Goal: Task Accomplishment & Management: Manage account settings

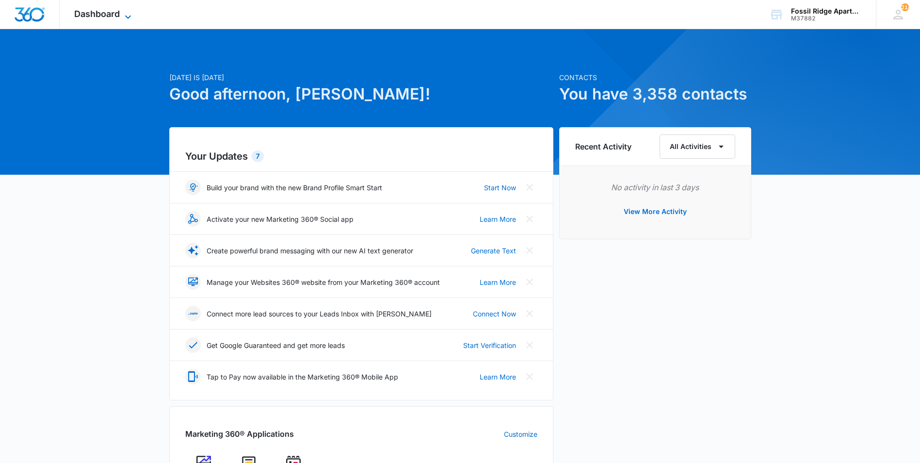
click at [123, 19] on icon at bounding box center [128, 17] width 12 height 12
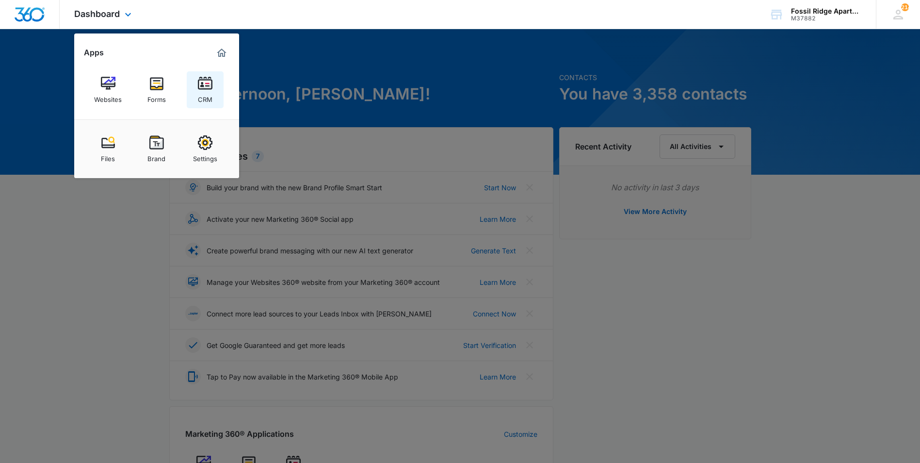
click at [212, 89] on img at bounding box center [205, 83] width 15 height 15
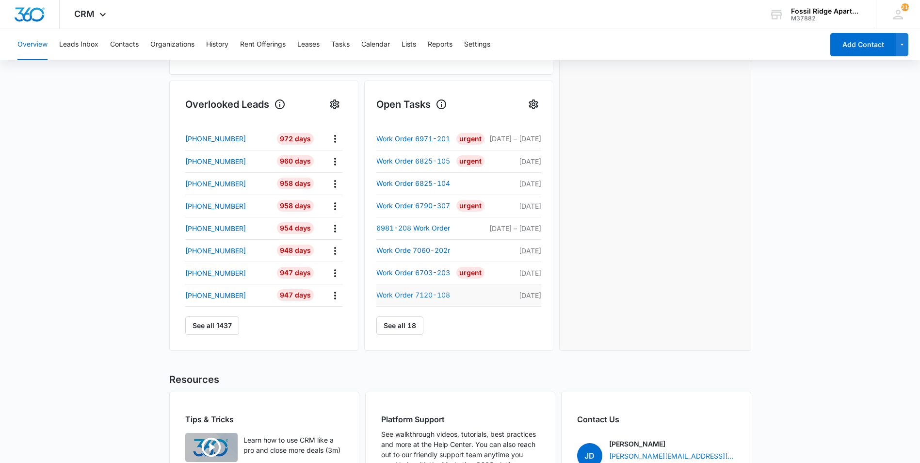
scroll to position [291, 0]
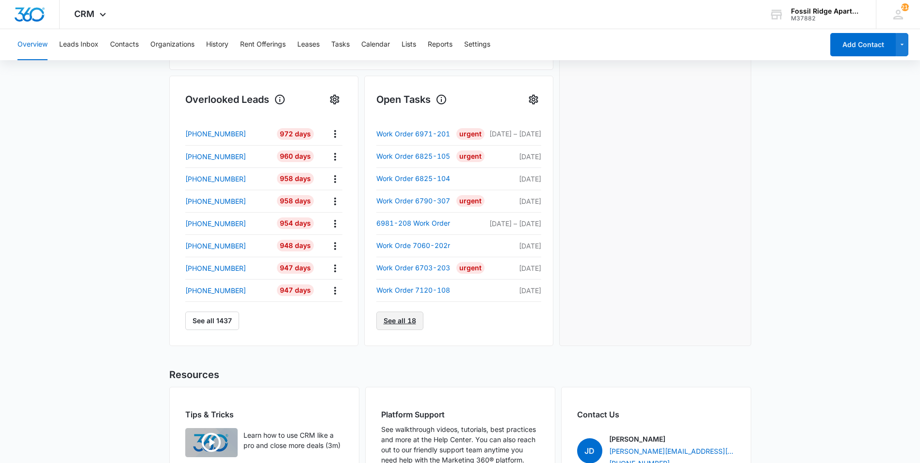
click at [405, 322] on link "See all 18" at bounding box center [399, 320] width 47 height 18
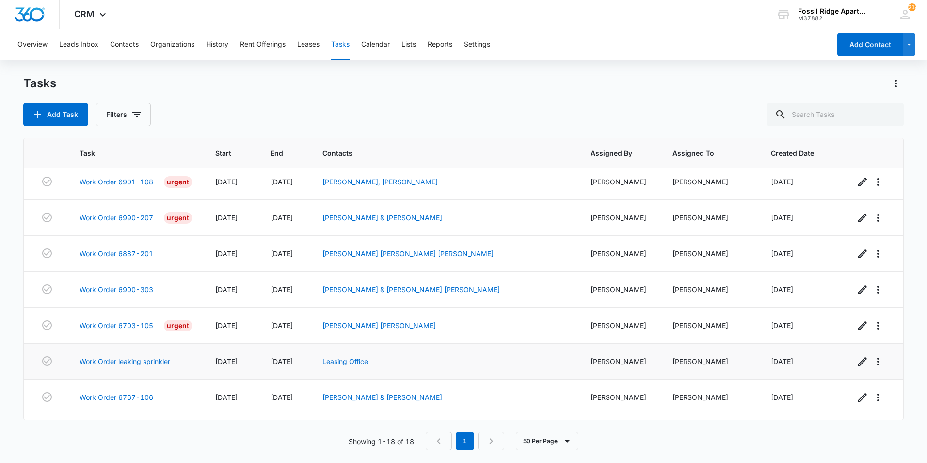
scroll to position [399, 0]
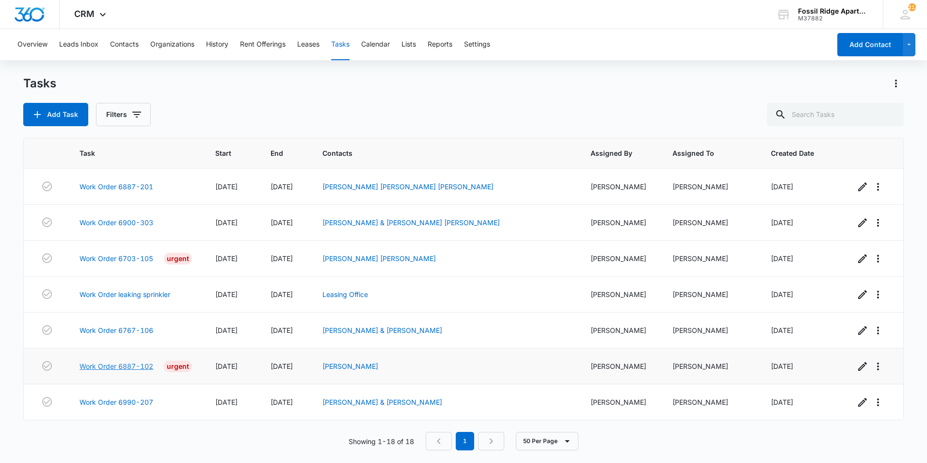
click at [135, 366] on link "Work Order 6887-102" at bounding box center [117, 366] width 74 height 10
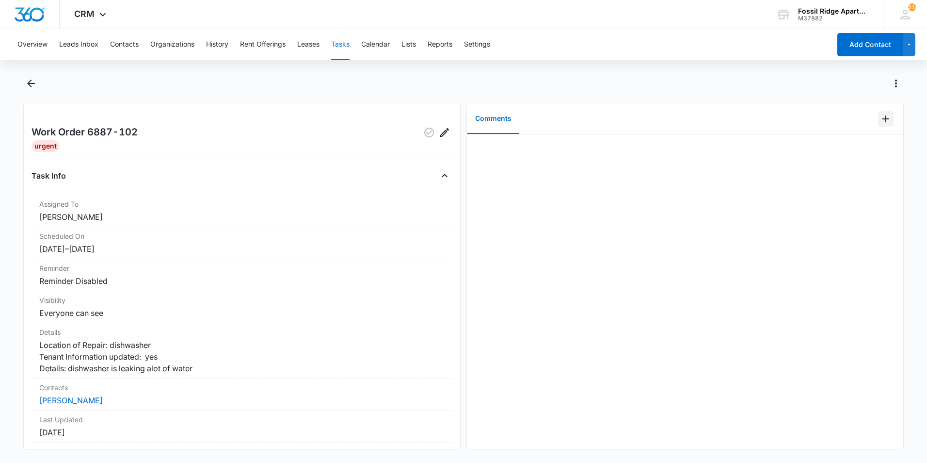
click at [880, 113] on icon "Add Comment" at bounding box center [886, 119] width 12 height 12
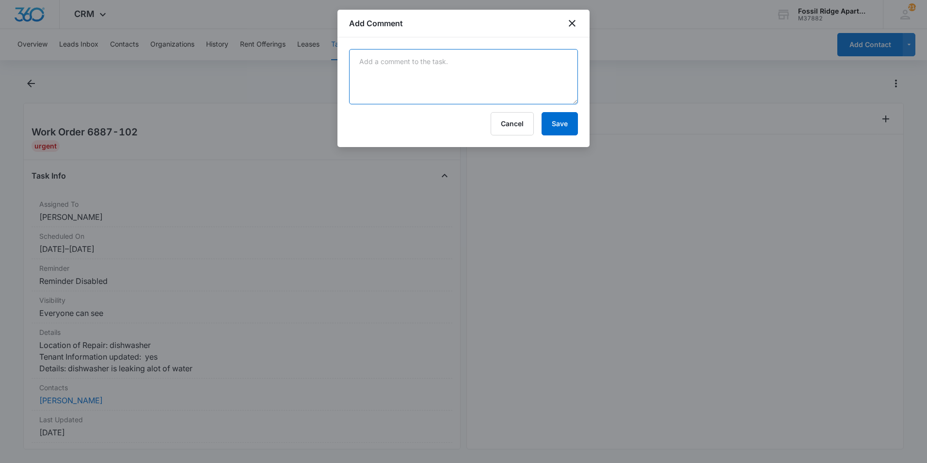
click at [484, 67] on textarea at bounding box center [463, 76] width 229 height 55
type textarea "e"
click at [419, 61] on textarea "Emailed manwieler to fix the dishwasher." at bounding box center [463, 76] width 229 height 55
type textarea "Emailed manwieler, to fix the dishwasher."
click at [557, 129] on button "Save" at bounding box center [560, 123] width 36 height 23
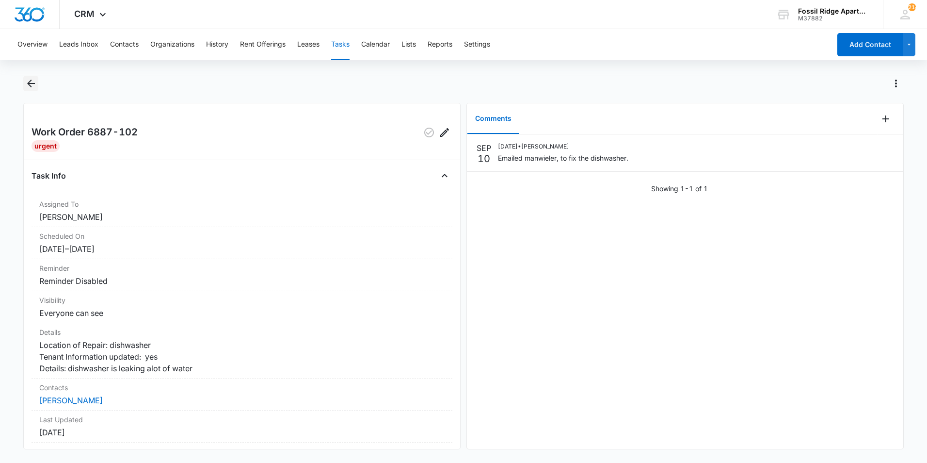
click at [30, 82] on icon "Back" at bounding box center [31, 84] width 12 height 12
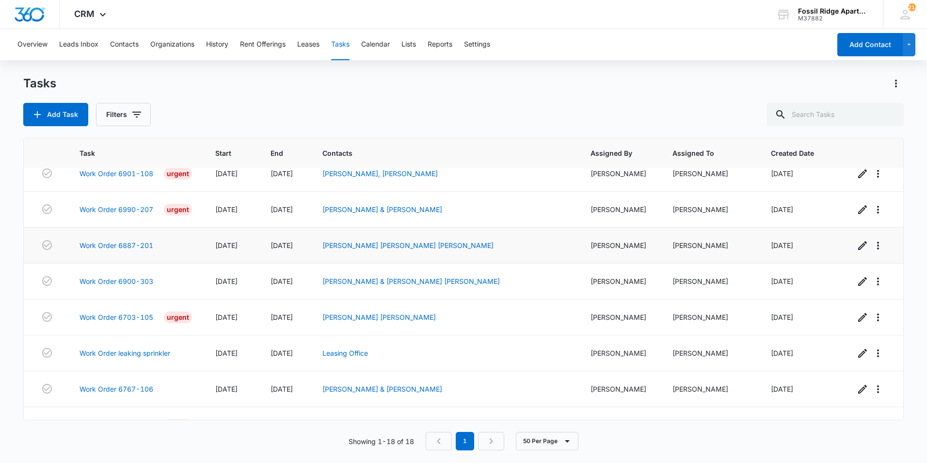
scroll to position [399, 0]
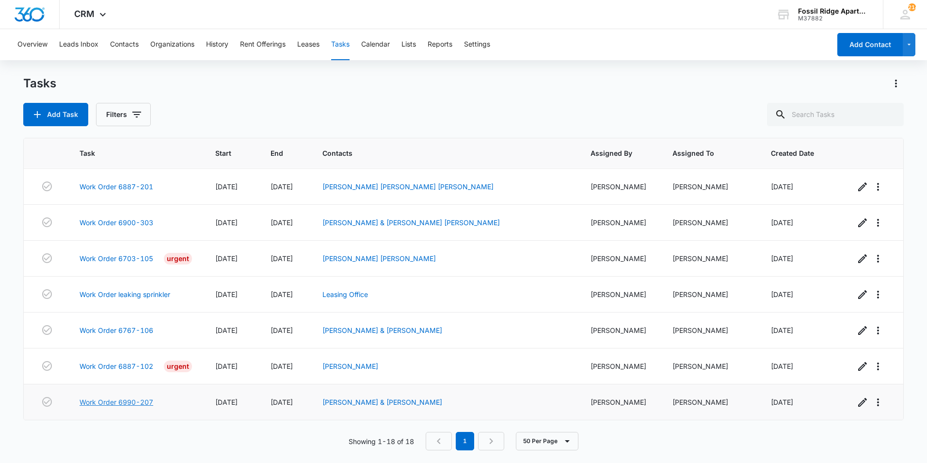
click at [129, 400] on link "Work Order 6990-207" at bounding box center [117, 402] width 74 height 10
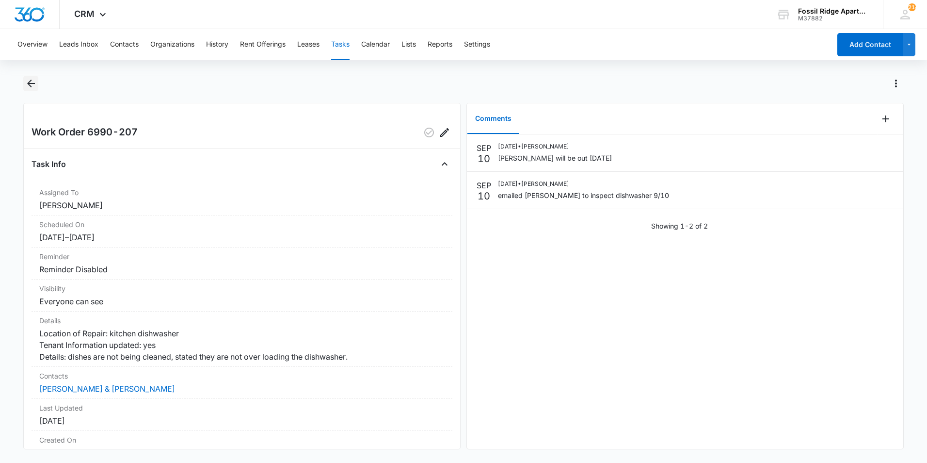
click at [34, 83] on icon "Back" at bounding box center [31, 84] width 8 height 8
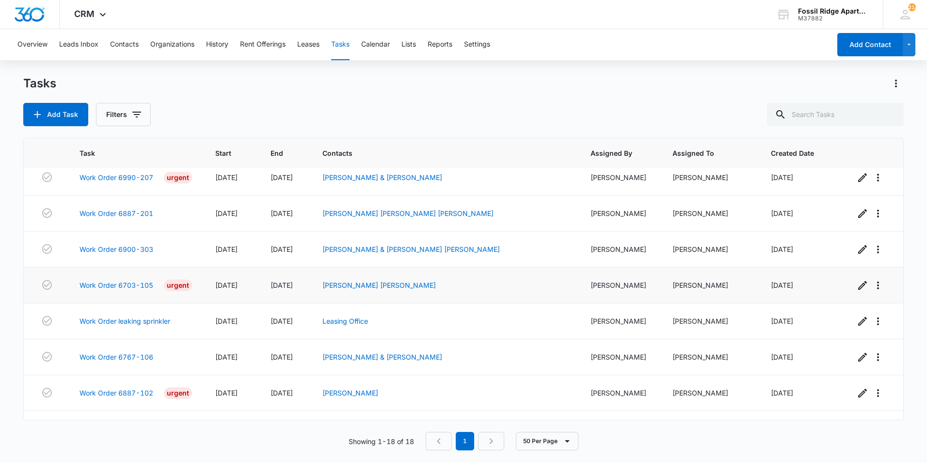
scroll to position [399, 0]
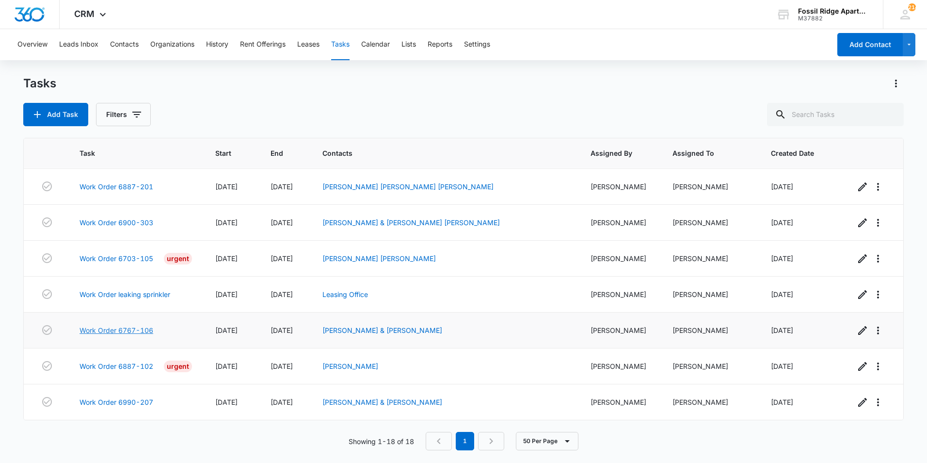
click at [143, 332] on link "Work Order 6767-106" at bounding box center [117, 330] width 74 height 10
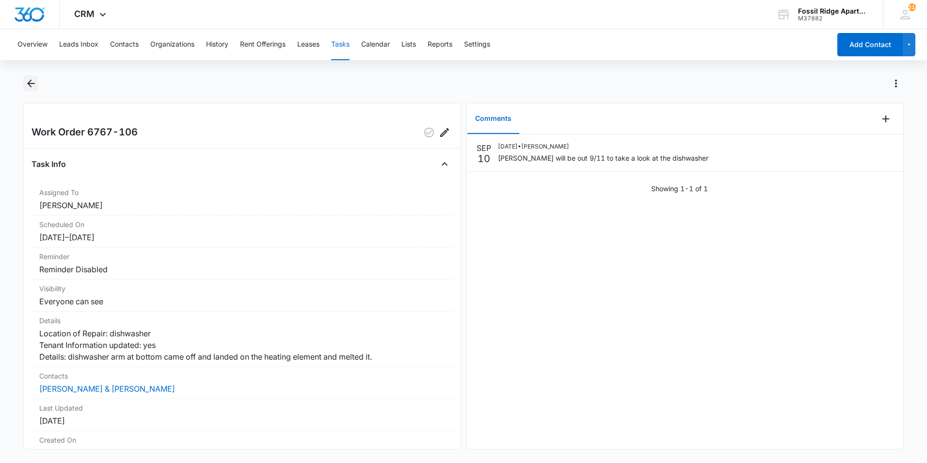
click at [33, 84] on icon "Back" at bounding box center [31, 84] width 12 height 12
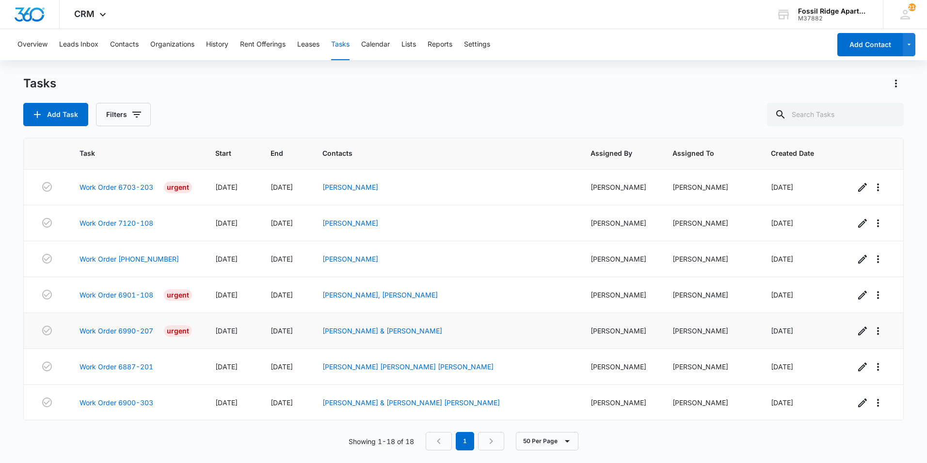
scroll to position [399, 0]
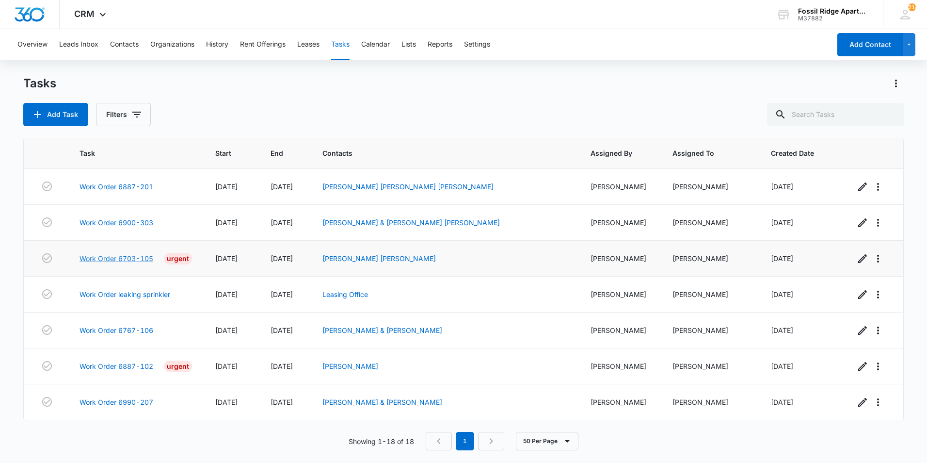
click at [118, 258] on link "Work Order 6703-105" at bounding box center [117, 258] width 74 height 10
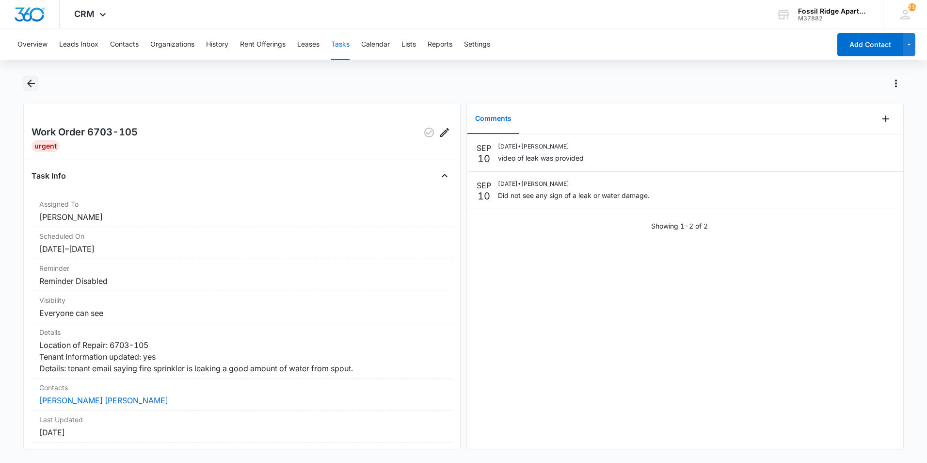
click at [32, 86] on icon "Back" at bounding box center [31, 84] width 12 height 12
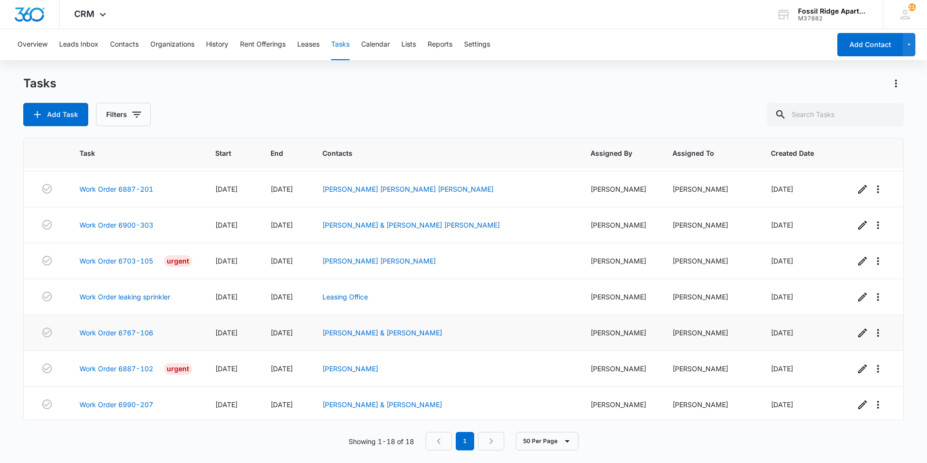
scroll to position [399, 0]
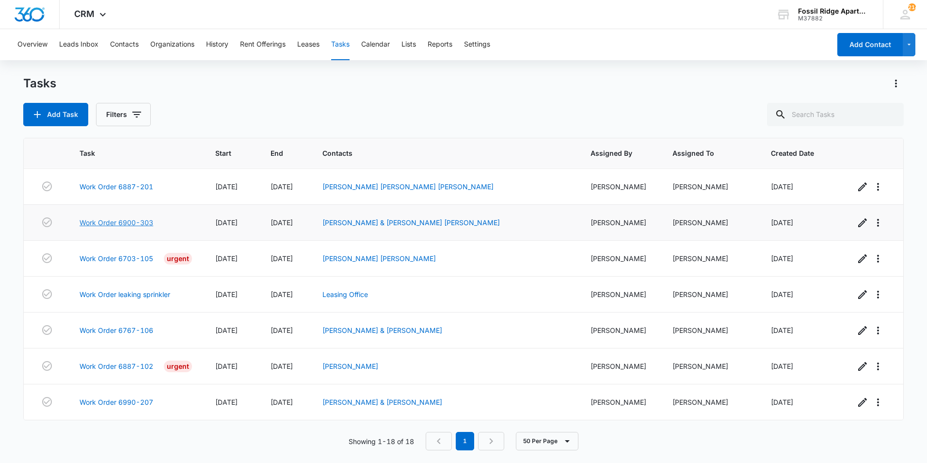
click at [136, 220] on link "Work Order 6900-303" at bounding box center [117, 222] width 74 height 10
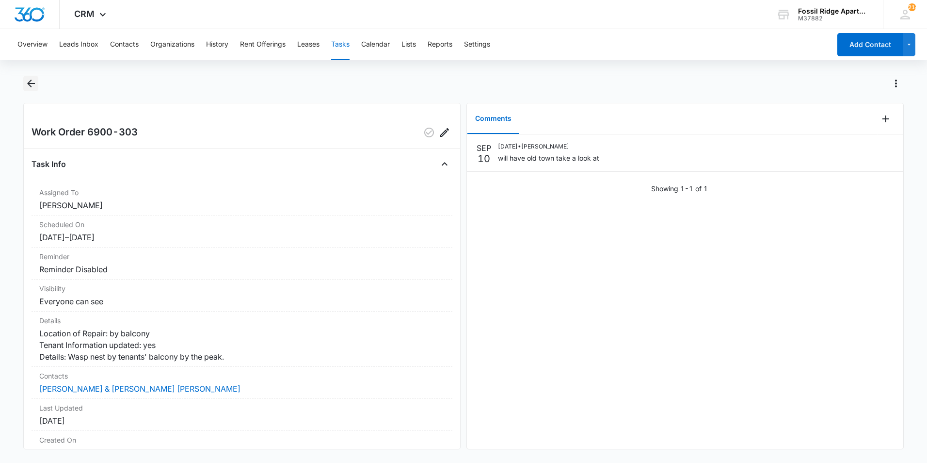
click at [38, 82] on button "Back" at bounding box center [30, 84] width 15 height 16
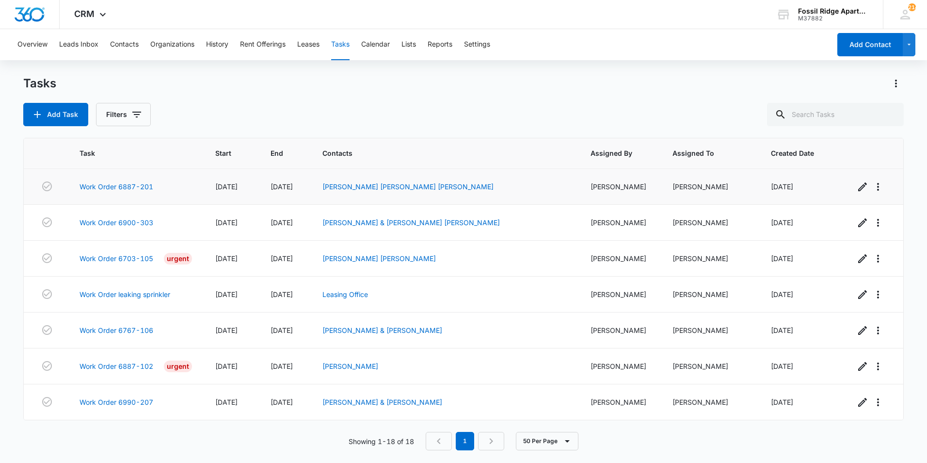
scroll to position [350, 0]
